Goal: Navigation & Orientation: Find specific page/section

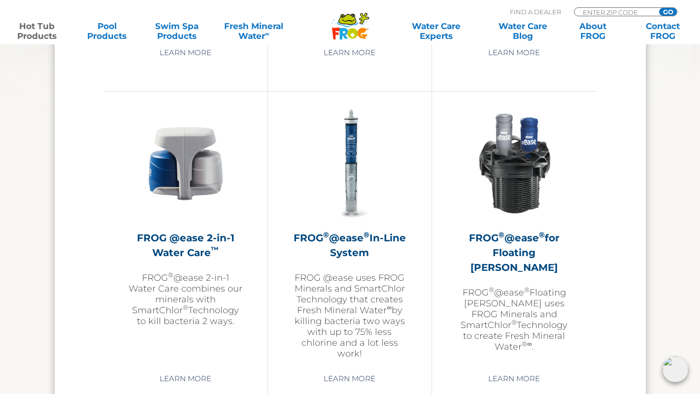
scroll to position [1388, 0]
click at [352, 244] on h2 "FROG ® @ease ® In-Line System" at bounding box center [350, 246] width 114 height 30
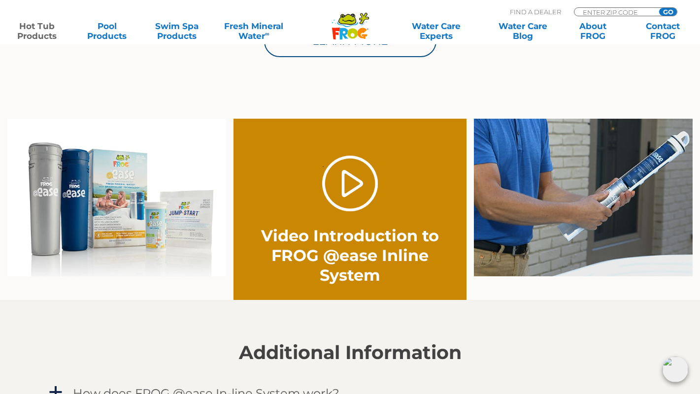
scroll to position [745, 0]
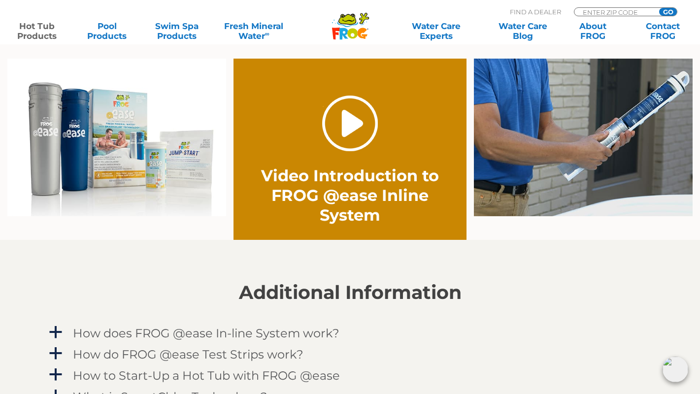
click at [353, 120] on link "." at bounding box center [350, 124] width 56 height 56
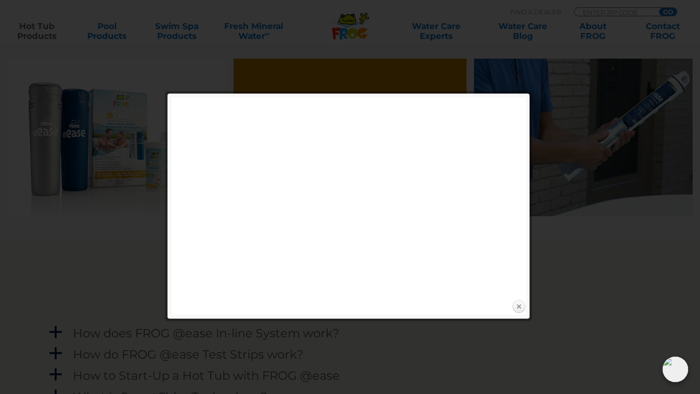
click at [516, 304] on link "Close" at bounding box center [518, 307] width 15 height 15
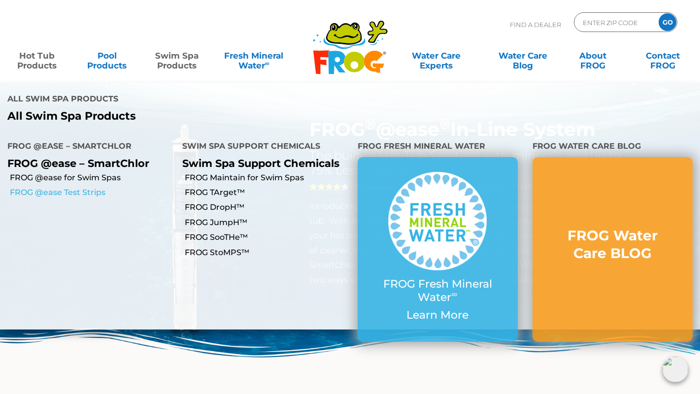
click at [71, 187] on link "FROG @ease Test Strips" at bounding box center [92, 192] width 165 height 11
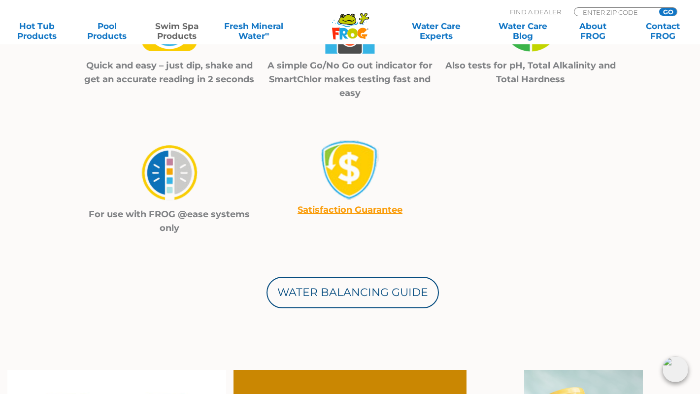
scroll to position [416, 0]
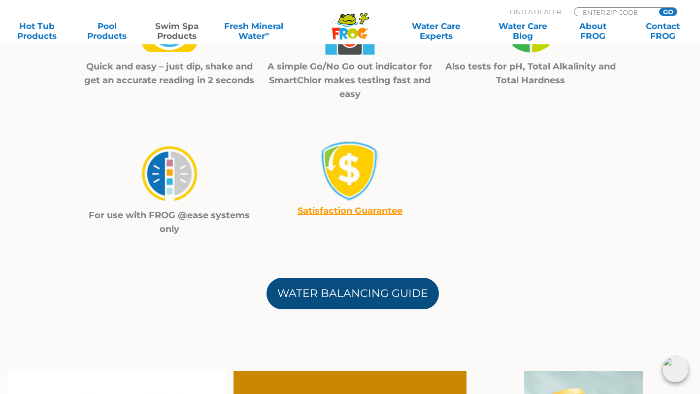
click at [337, 301] on link "Water Balancing Guide" at bounding box center [353, 294] width 172 height 32
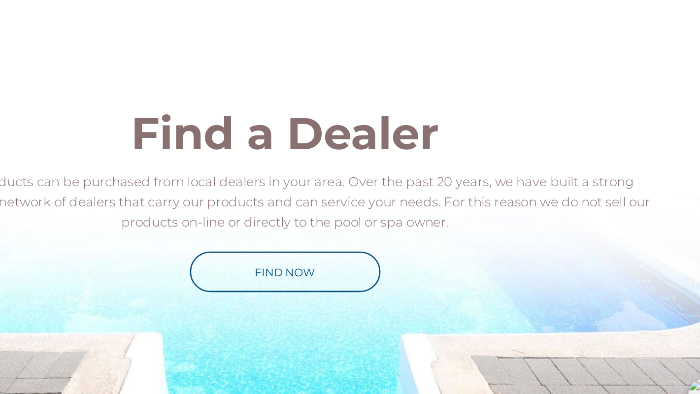
scroll to position [1069, 0]
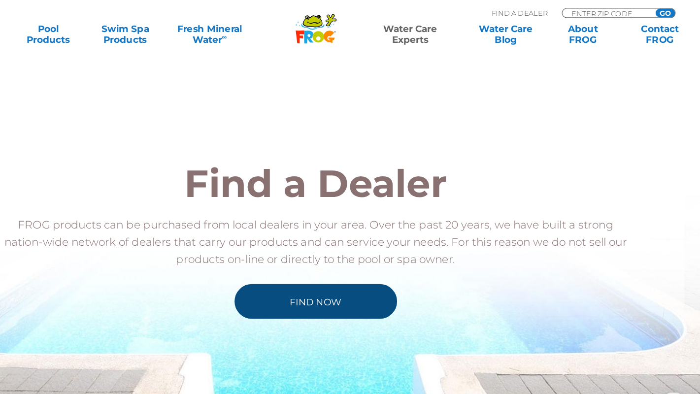
click at [288, 258] on link "Find Now" at bounding box center [350, 274] width 148 height 32
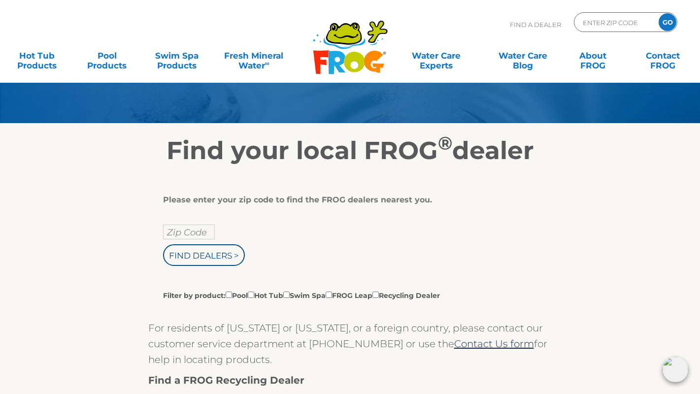
scroll to position [79, 0]
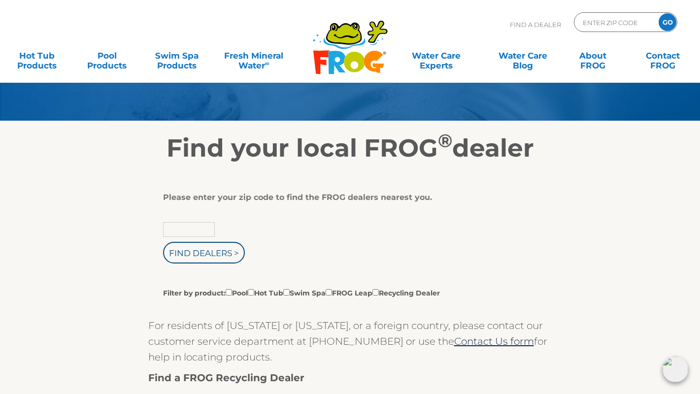
click at [187, 228] on input "text" at bounding box center [189, 229] width 52 height 15
type input "68506"
click at [228, 261] on input "Find Dealers >" at bounding box center [204, 253] width 82 height 22
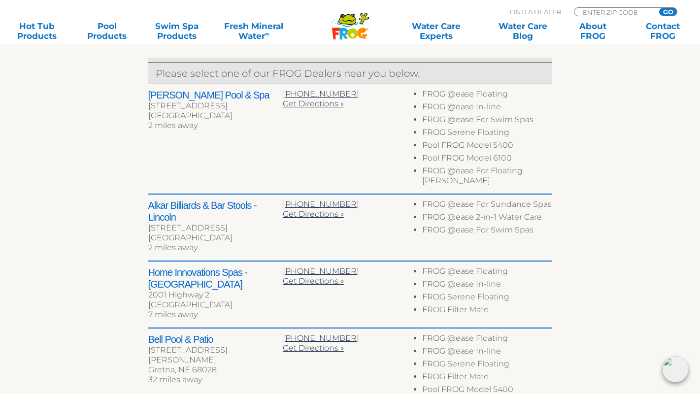
scroll to position [386, 0]
click at [345, 292] on div "Home Innovations Spas - Lincoln [STREET_ADDRESS] 7 miles away [PHONE_NUMBER] Ge…" at bounding box center [350, 295] width 404 height 67
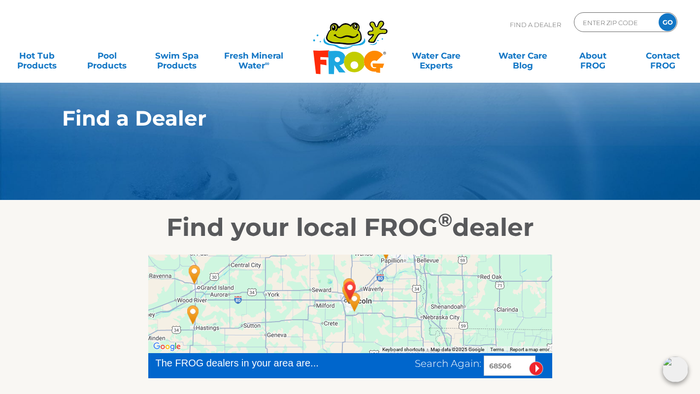
scroll to position [0, 0]
